Goal: Information Seeking & Learning: Learn about a topic

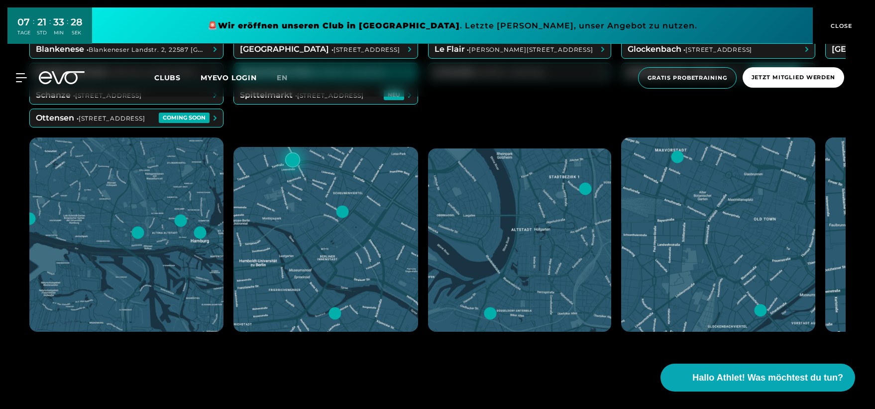
scroll to position [398, 0]
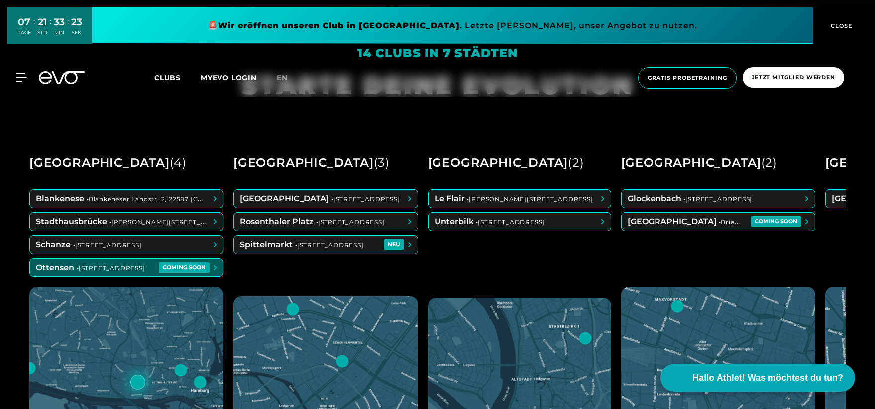
click at [170, 265] on span at bounding box center [126, 267] width 193 height 18
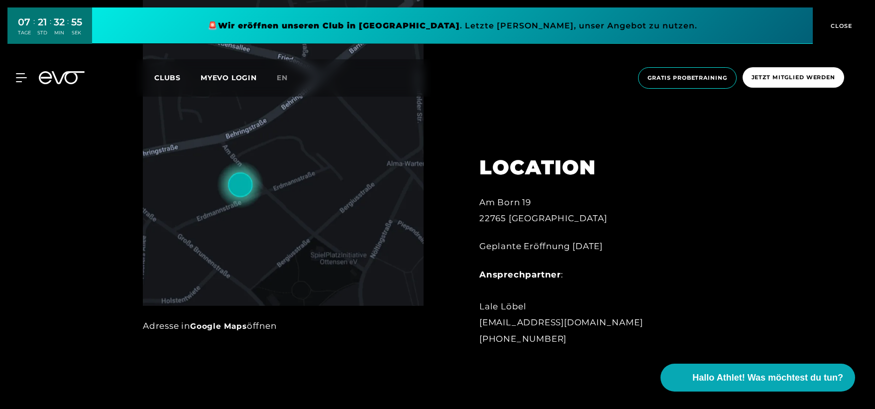
scroll to position [538, 0]
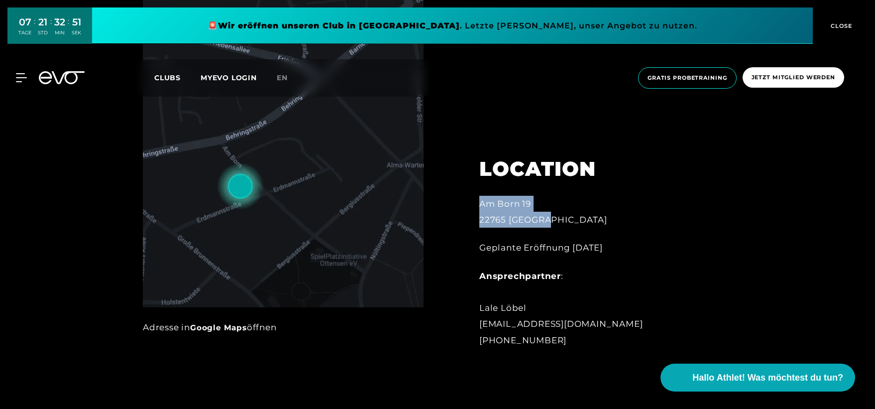
drag, startPoint x: 554, startPoint y: 223, endPoint x: 481, endPoint y: 205, distance: 75.5
click at [481, 205] on div "[STREET_ADDRESS]" at bounding box center [589, 212] width 219 height 32
copy div "[STREET_ADDRESS]"
drag, startPoint x: 571, startPoint y: 341, endPoint x: 467, endPoint y: 293, distance: 113.9
click at [478, 307] on div "LOCATION [STREET_ADDRESS] Geplante Eröffnung [DATE] Ansprechpartner : [PERSON_N…" at bounding box center [589, 246] width 247 height 228
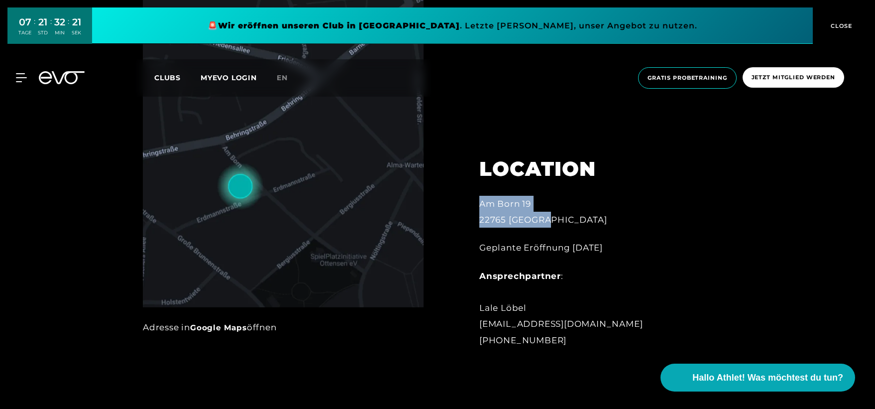
copy div "[PERSON_NAME] [EMAIL_ADDRESS][DOMAIN_NAME] [PHONE_NUMBER]"
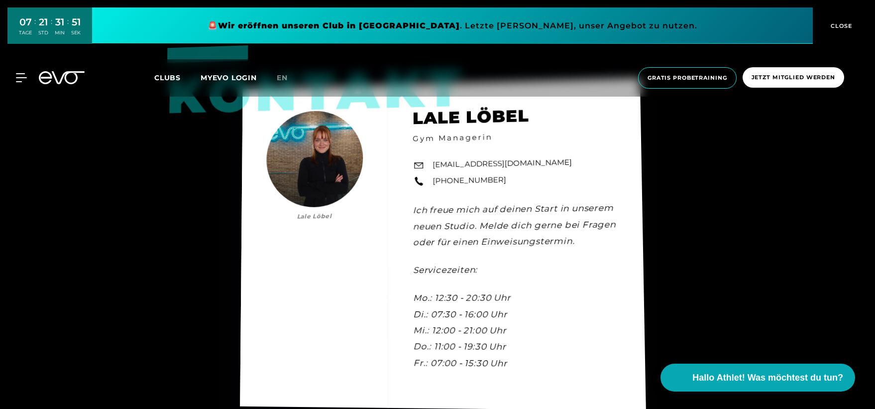
scroll to position [2829, 0]
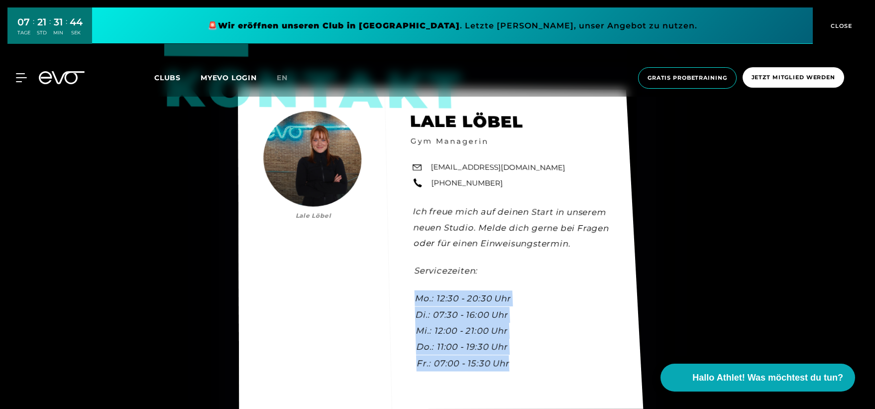
drag, startPoint x: 515, startPoint y: 372, endPoint x: 414, endPoint y: 313, distance: 116.7
click at [414, 313] on div "Kontakt [PERSON_NAME] [PERSON_NAME] Gym Managerin [EMAIL_ADDRESS][DOMAIN_NAME] …" at bounding box center [440, 248] width 405 height 322
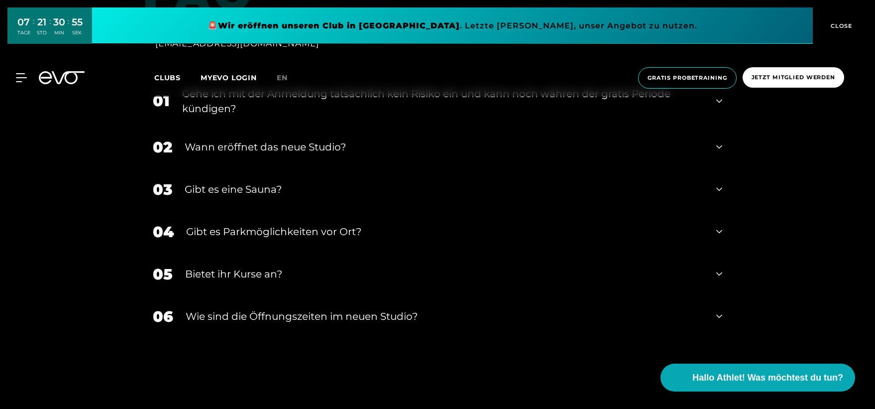
scroll to position [3386, 0]
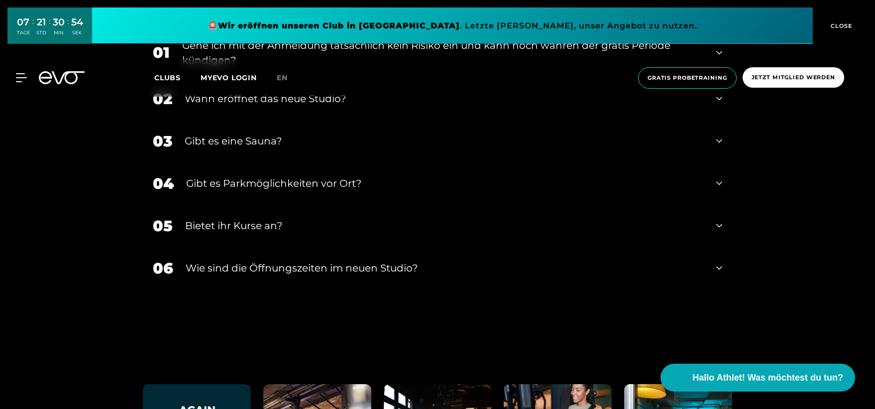
click at [724, 269] on div "06 ​Wie sind die Öffnungszeiten im neuen Studio?" at bounding box center [438, 268] width 590 height 42
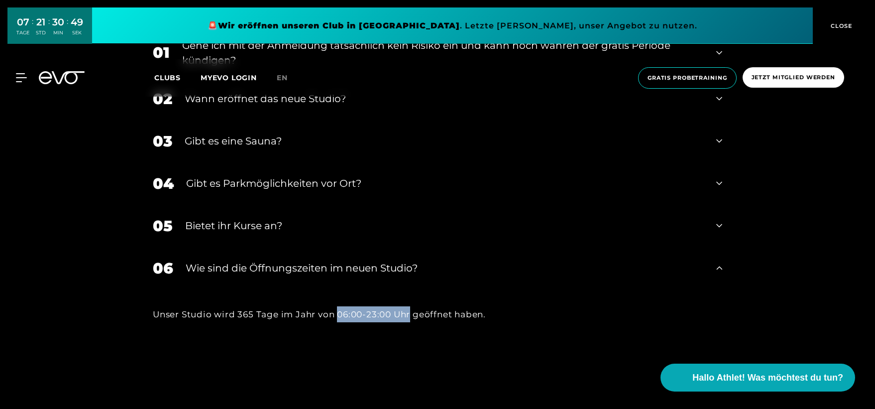
drag, startPoint x: 340, startPoint y: 318, endPoint x: 410, endPoint y: 320, distance: 70.3
click at [410, 320] on div "Unser Studio wird 365 Tage im Jahr von 06:00-23:00 Uhr geöffnet haben." at bounding box center [438, 314] width 570 height 16
copy div "06:00-23:00 Uhr"
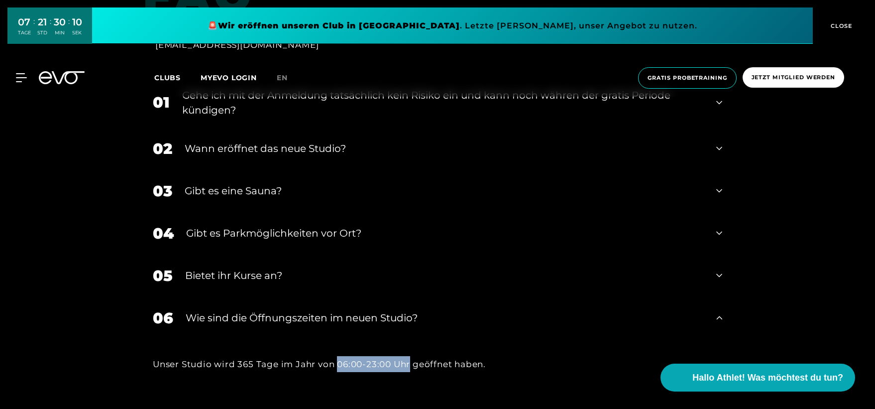
scroll to position [3287, 0]
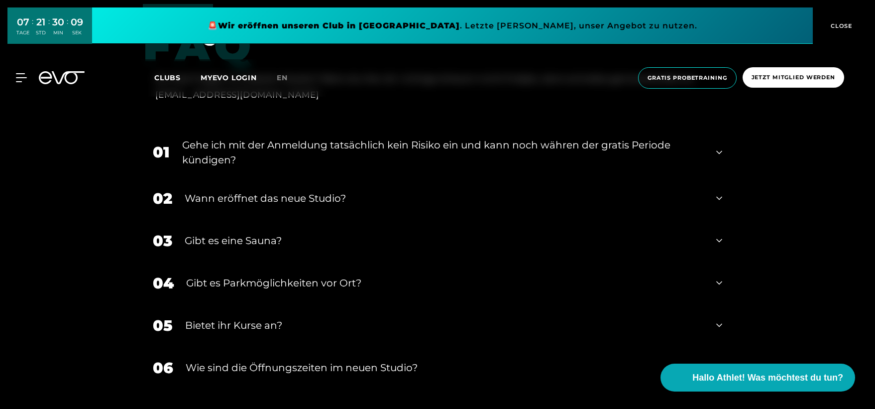
click at [466, 150] on div "Gehe ich mit der Anmeldung tatsächlich kein Risiko ein und kann noch währen der…" at bounding box center [443, 152] width 522 height 30
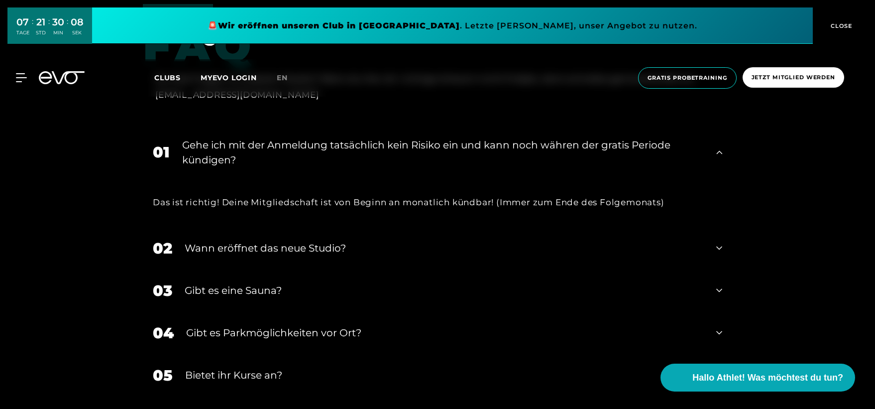
click at [380, 253] on div "Wann eröffnet das neue Studio?" at bounding box center [444, 248] width 519 height 15
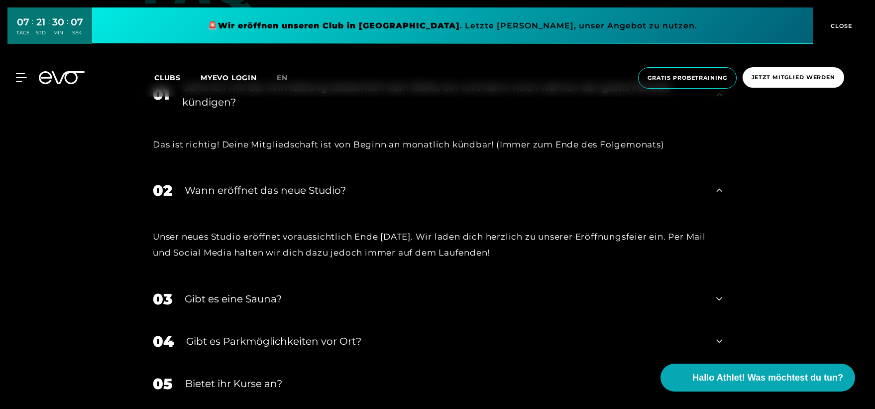
scroll to position [3386, 0]
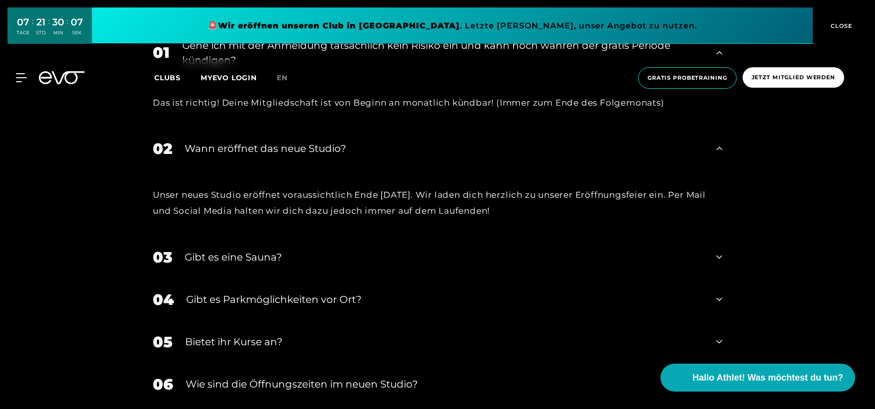
click at [377, 262] on div "Gibt es eine Sauna?" at bounding box center [444, 256] width 519 height 15
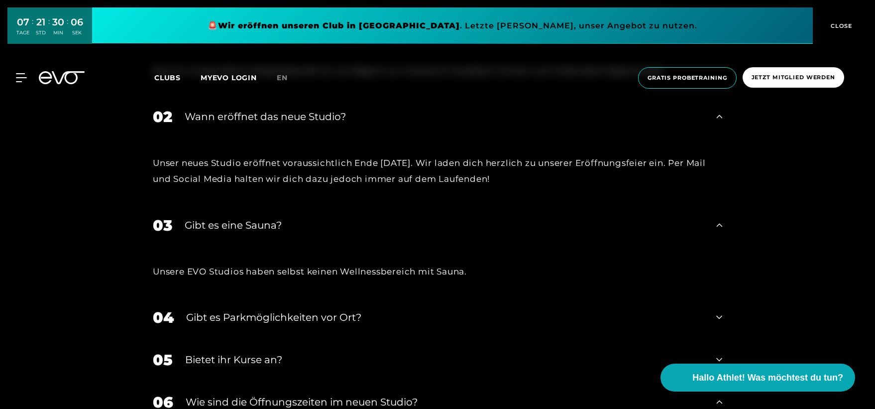
scroll to position [3486, 0]
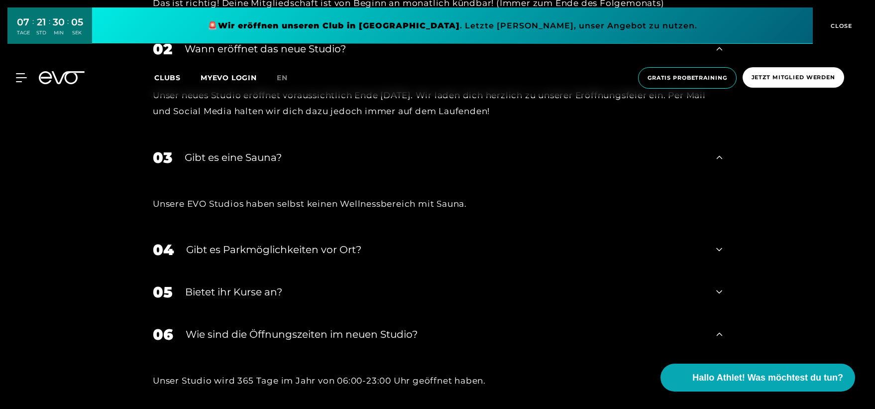
click at [380, 257] on div "Gibt es Parkmöglichkeiten vor Ort?" at bounding box center [445, 249] width 518 height 15
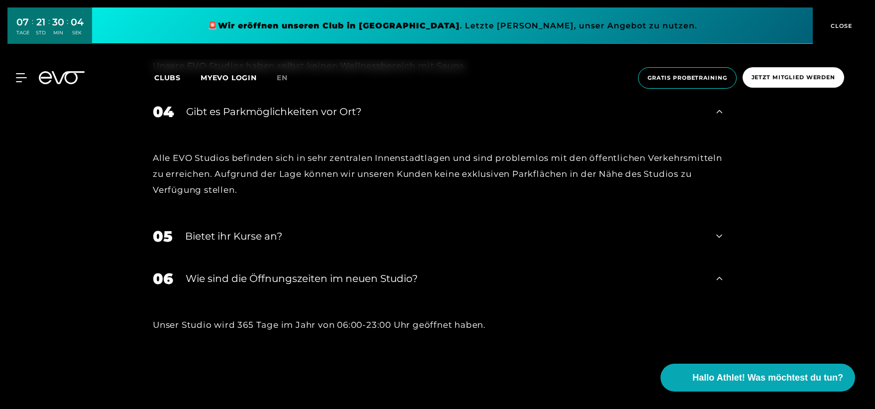
scroll to position [3635, 0]
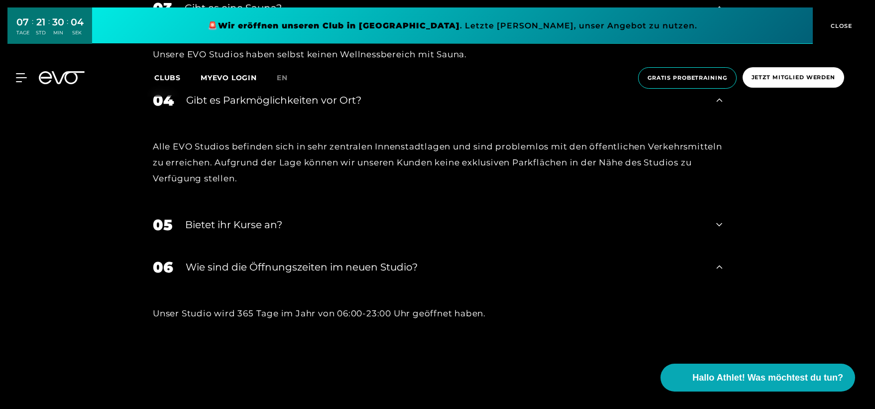
click at [374, 274] on div "​Wie sind die Öffnungszeiten im neuen Studio?" at bounding box center [445, 266] width 518 height 15
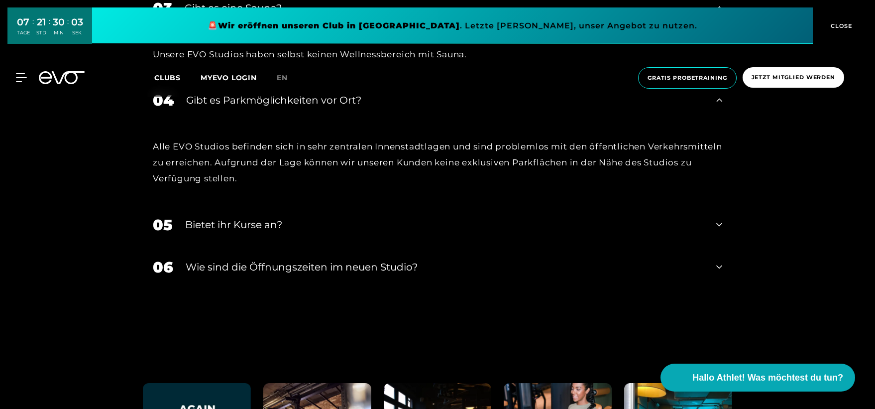
click at [350, 227] on div "Bietet ihr Kurse an?" at bounding box center [444, 224] width 519 height 15
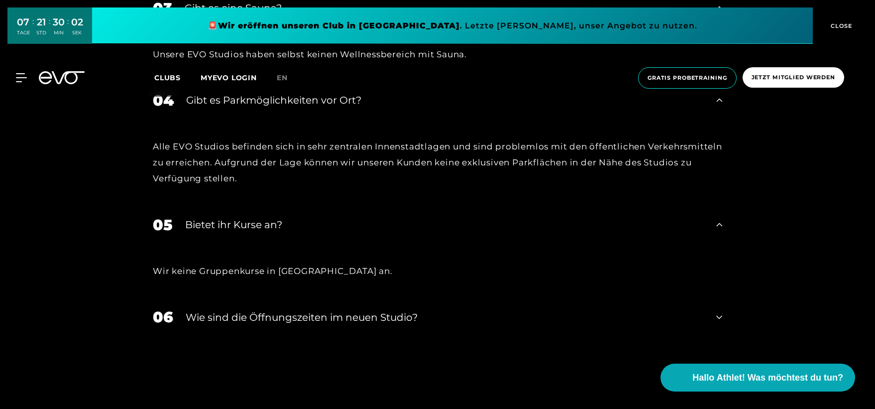
click at [394, 318] on div "​Wie sind die Öffnungszeiten im neuen Studio?" at bounding box center [445, 317] width 518 height 15
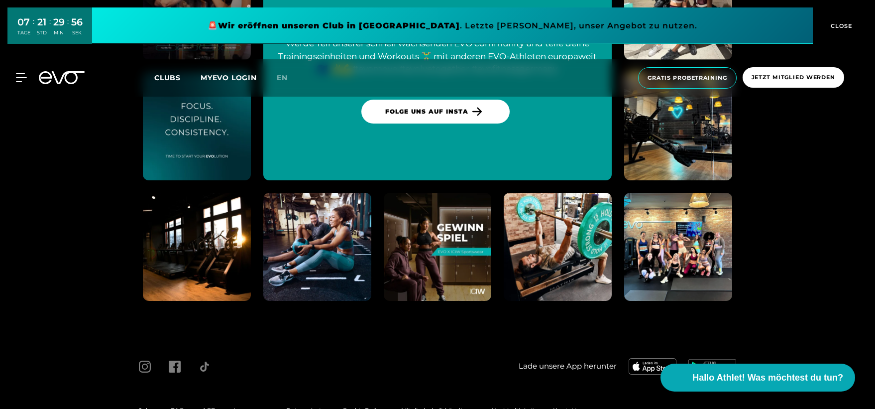
scroll to position [4322, 0]
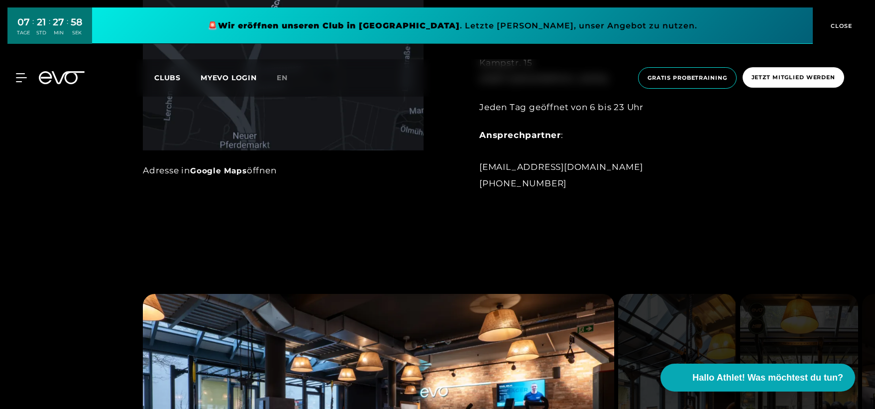
scroll to position [545, 0]
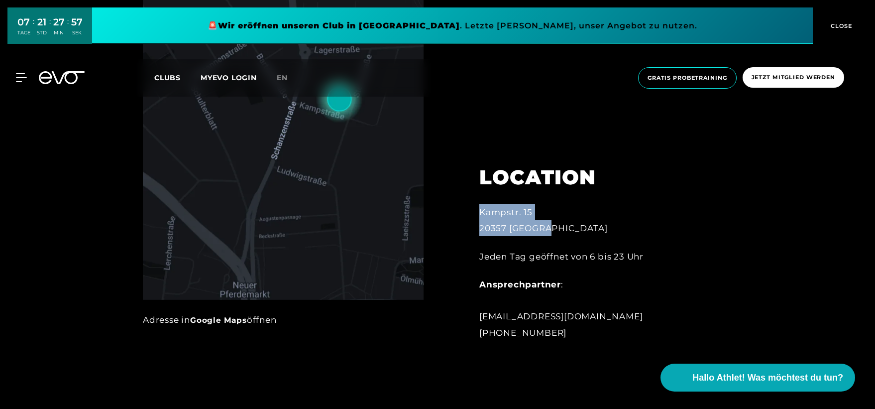
drag, startPoint x: 560, startPoint y: 234, endPoint x: 480, endPoint y: 219, distance: 82.0
click at [480, 219] on div "Kampstr. 15 20357 Hamburg" at bounding box center [589, 220] width 219 height 32
copy div "Kampstr. 15 20357 Hamburg"
